Goal: Task Accomplishment & Management: Use online tool/utility

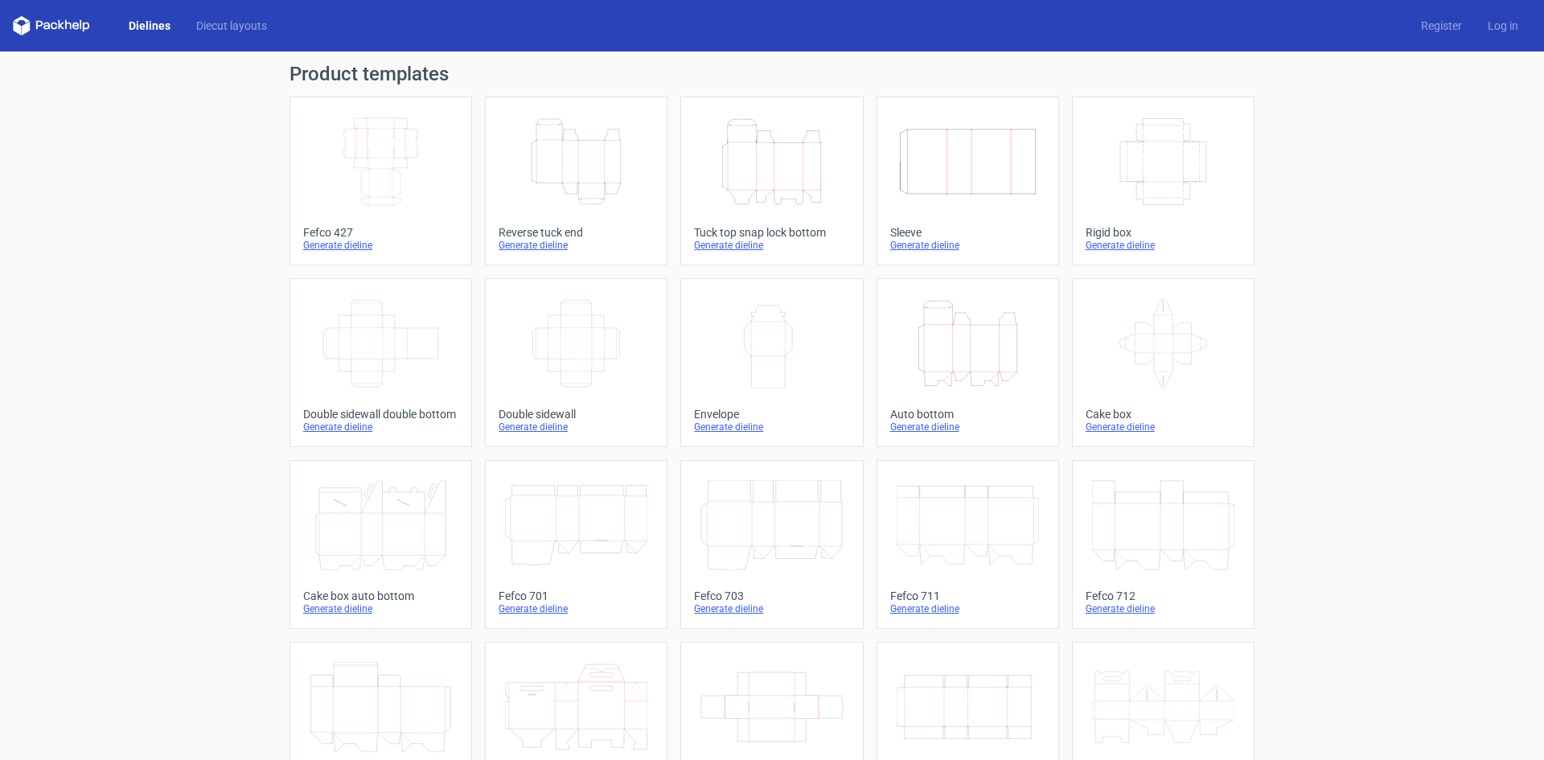
drag, startPoint x: 0, startPoint y: 0, endPoint x: 774, endPoint y: 157, distance: 789.4
click at [774, 157] on icon "Height Depth Width" at bounding box center [771, 162] width 142 height 90
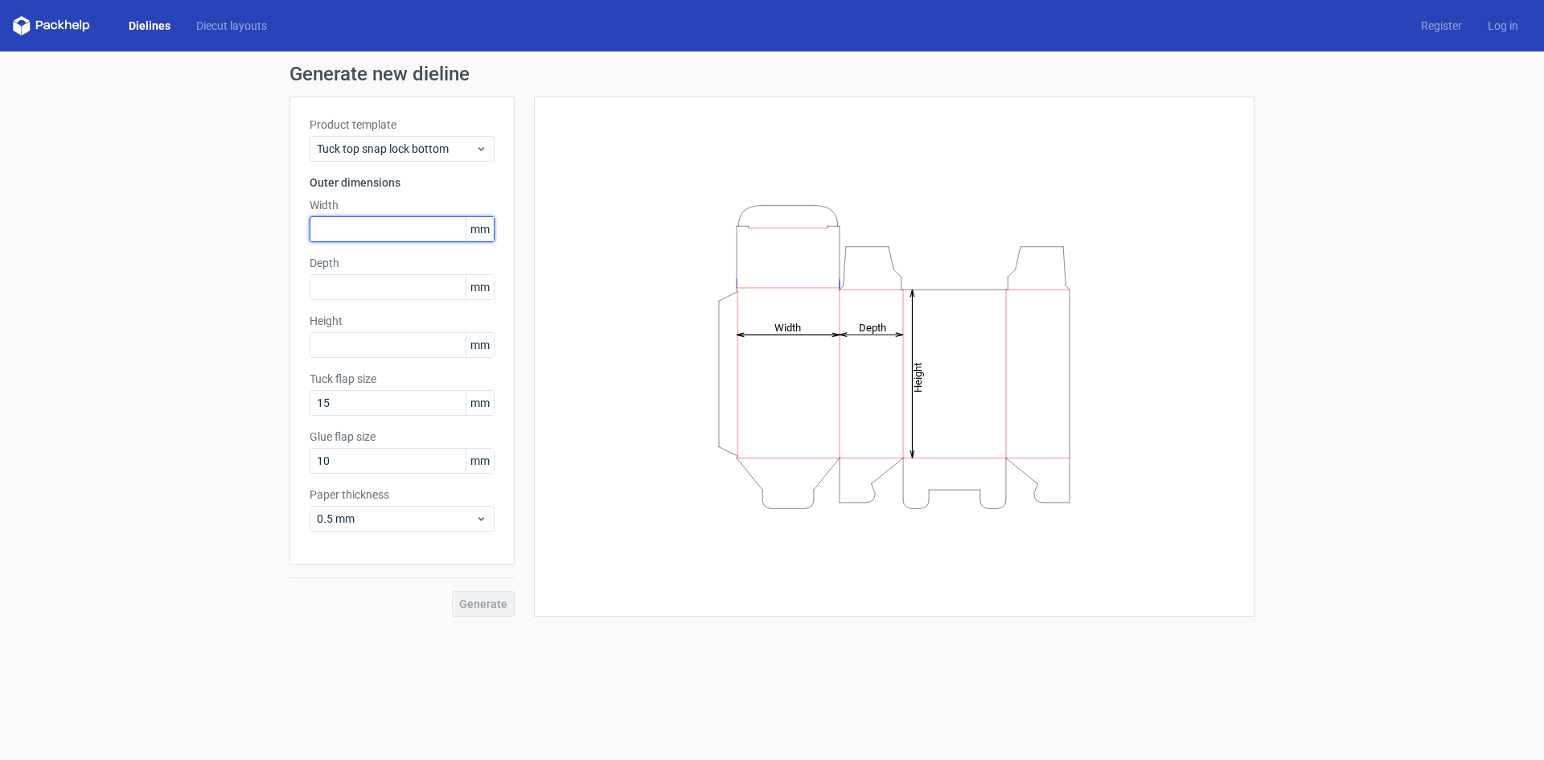
click at [418, 235] on input "text" at bounding box center [402, 229] width 185 height 26
type input "80"
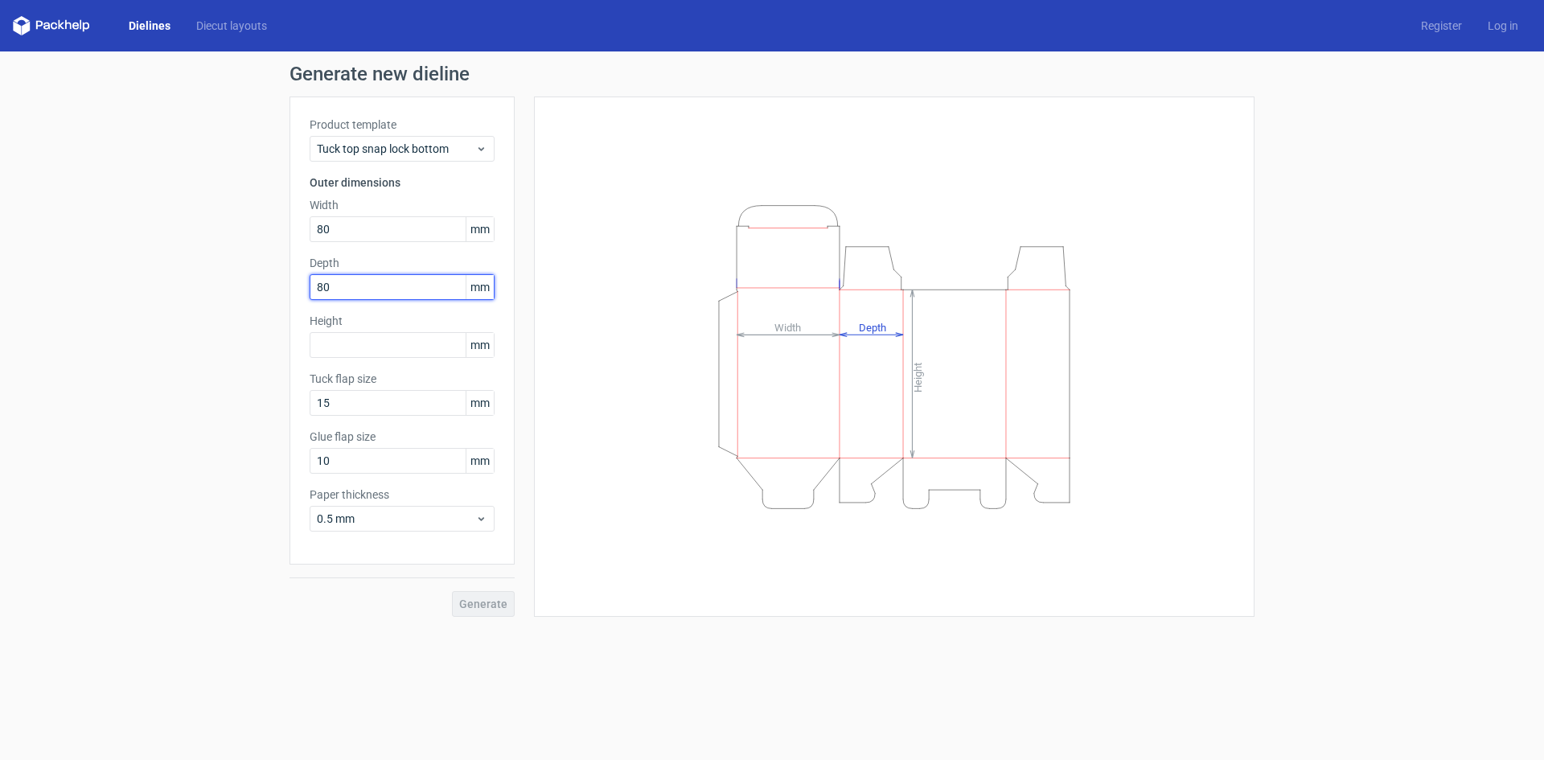
type input "80"
type input "230"
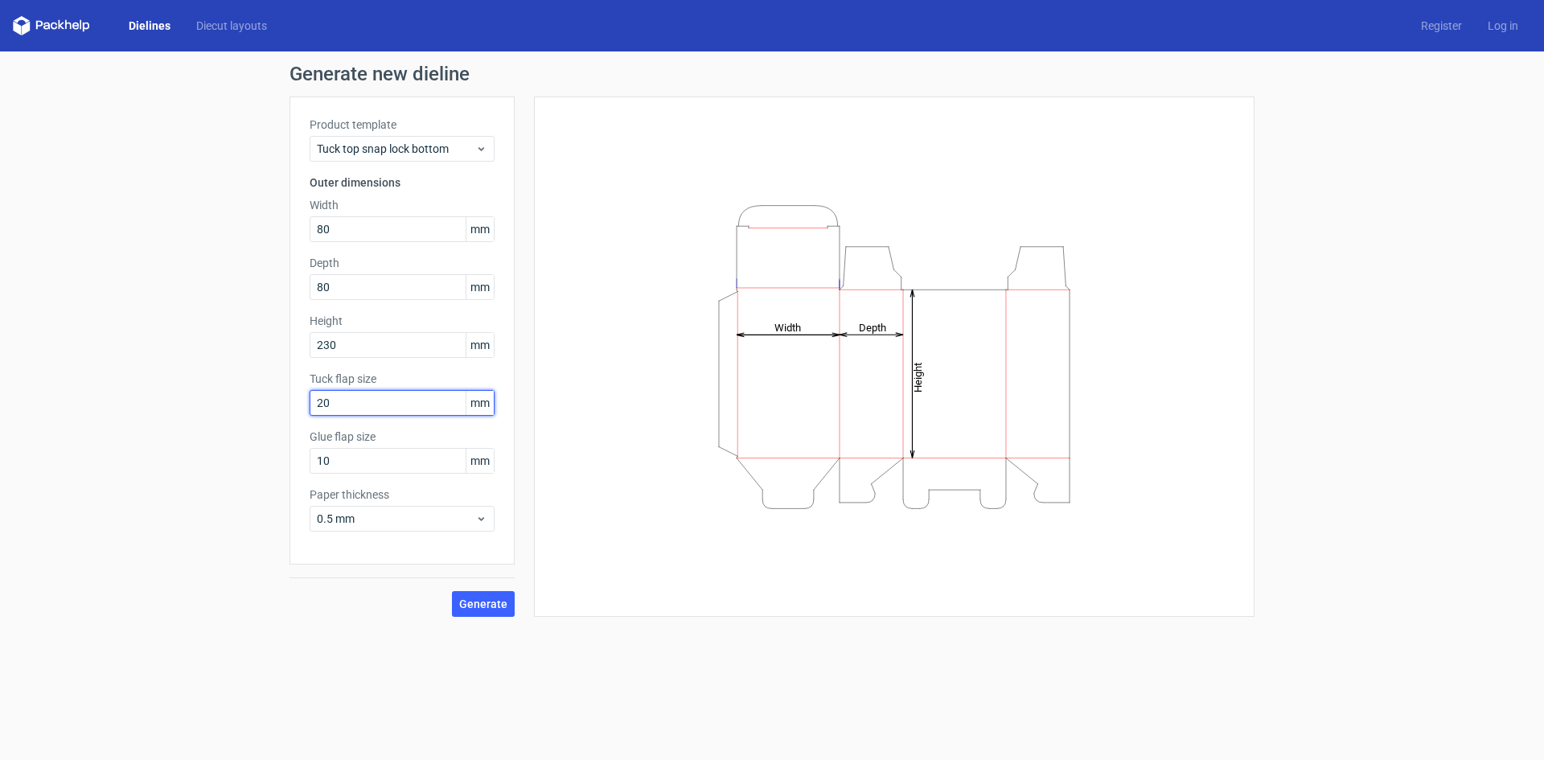
type input "1"
type input "20"
type input "15"
click at [487, 614] on button "Generate" at bounding box center [483, 604] width 63 height 26
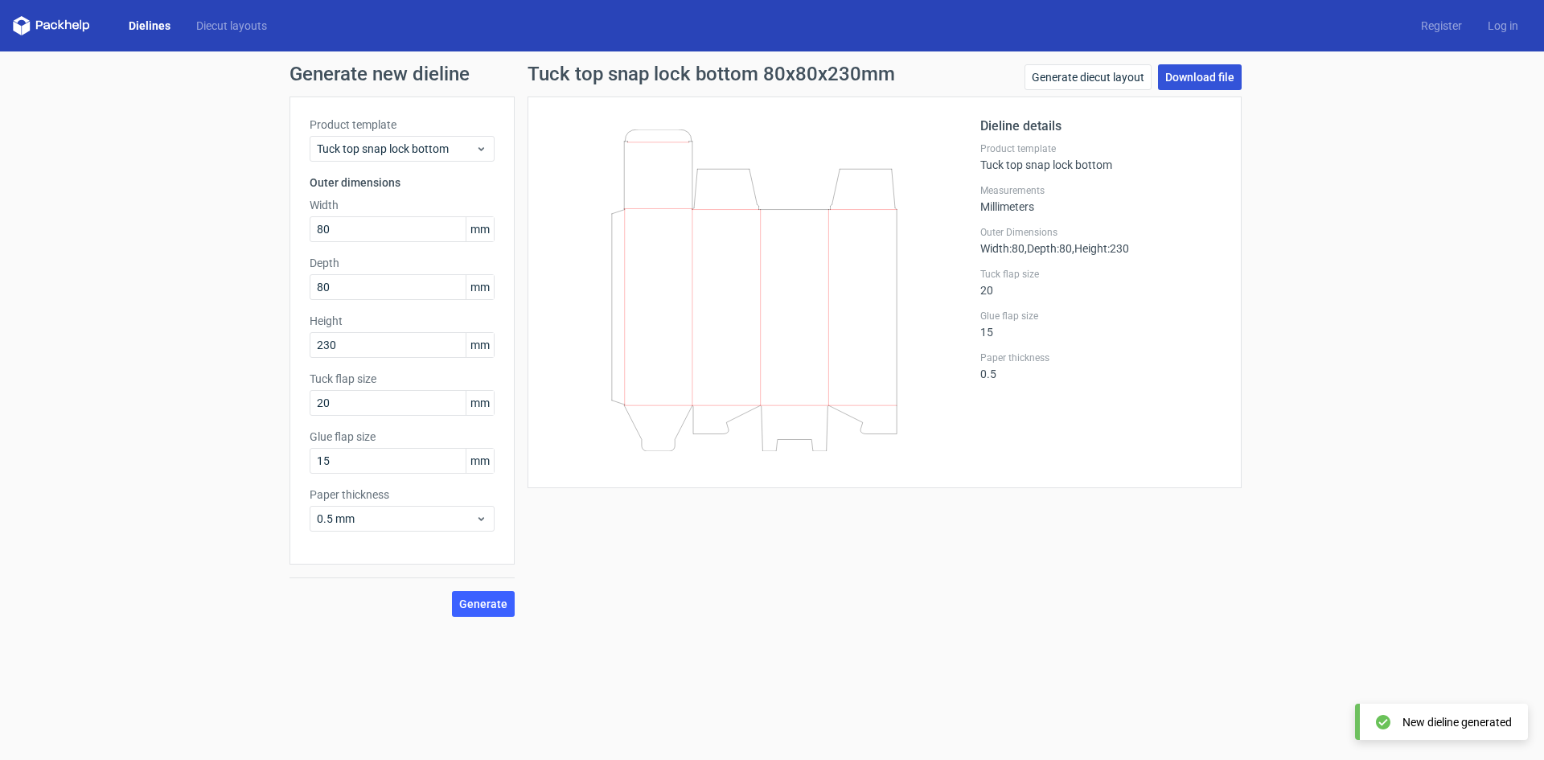
click at [1232, 79] on link "Download file" at bounding box center [1200, 77] width 84 height 26
